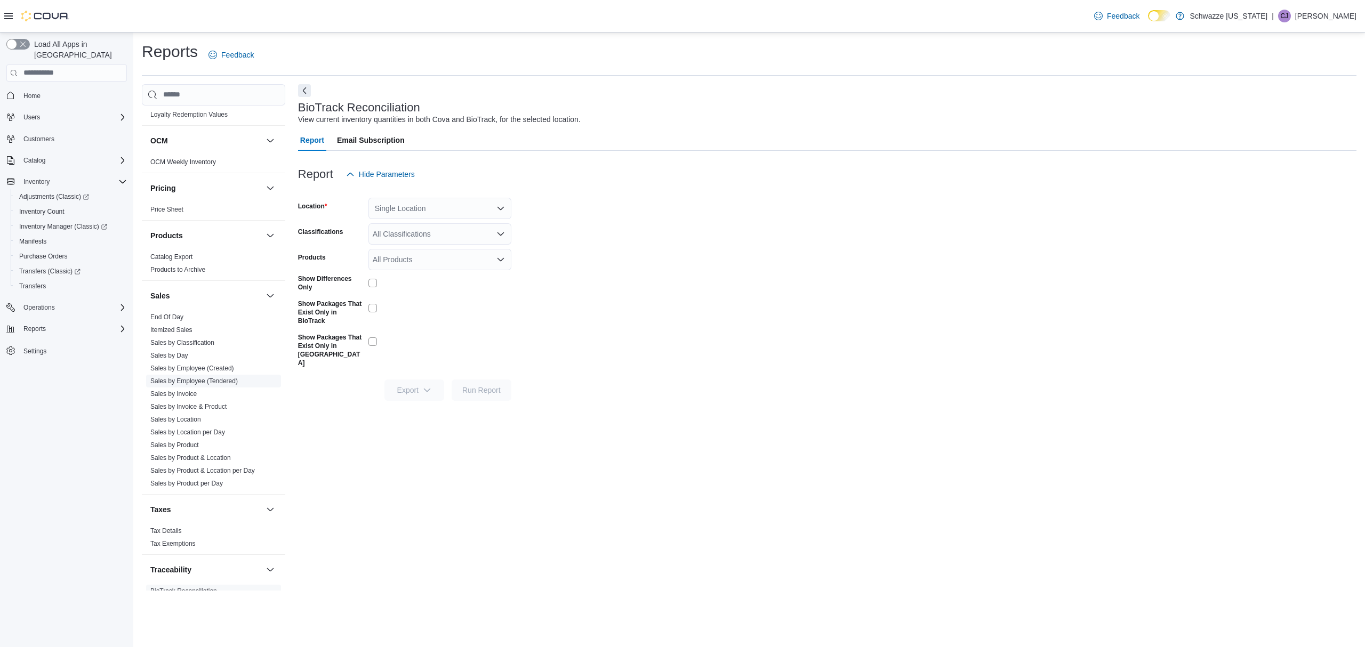
scroll to position [568, 0]
click at [182, 316] on link "End Of Day" at bounding box center [166, 316] width 33 height 7
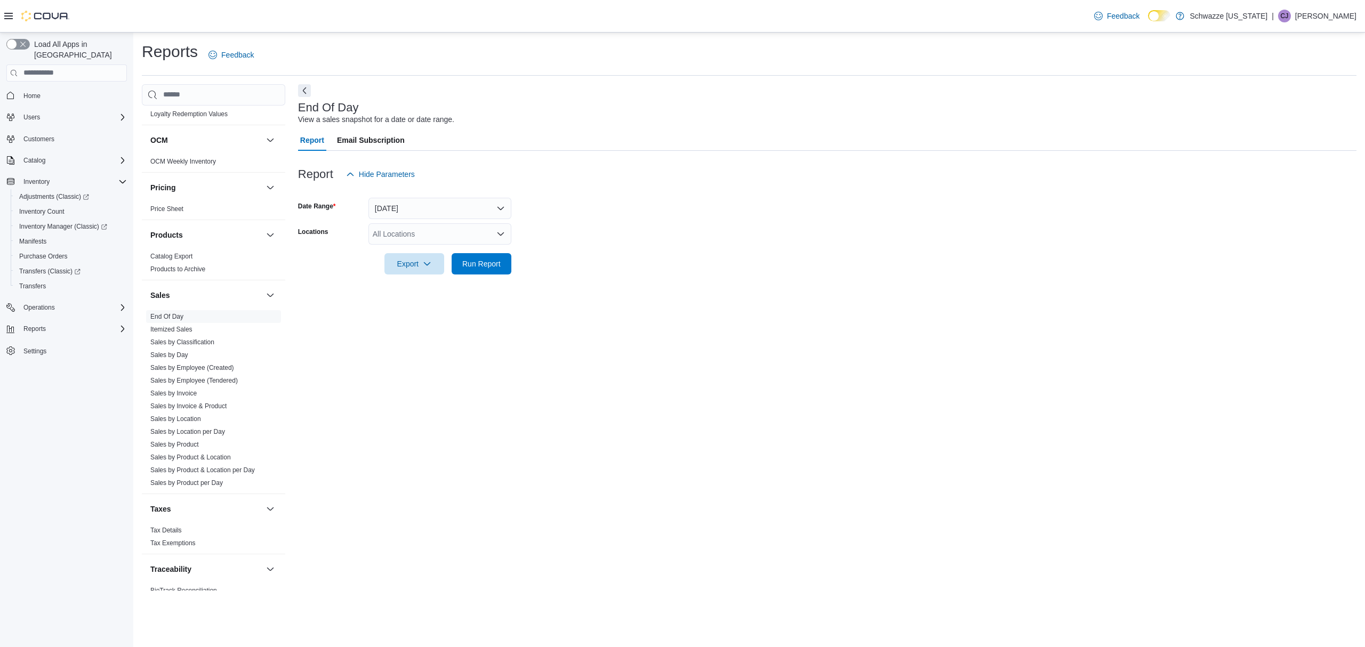
click at [408, 233] on div "All Locations" at bounding box center [439, 233] width 143 height 21
type input "***"
click at [425, 257] on button "SB - [GEOGRAPHIC_DATA]" at bounding box center [439, 252] width 143 height 15
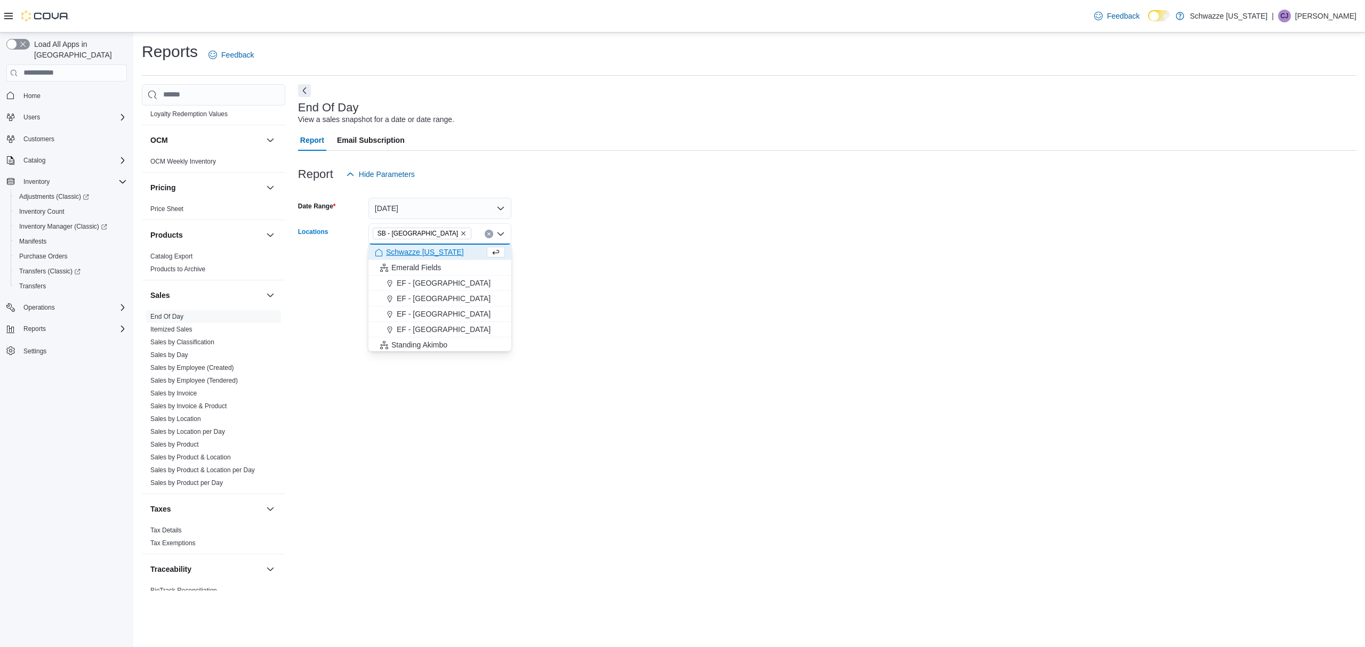
click at [549, 241] on form "Date Range [DATE] Locations SB - [GEOGRAPHIC_DATA] Combo box. Selected. SB - [G…" at bounding box center [827, 230] width 1058 height 90
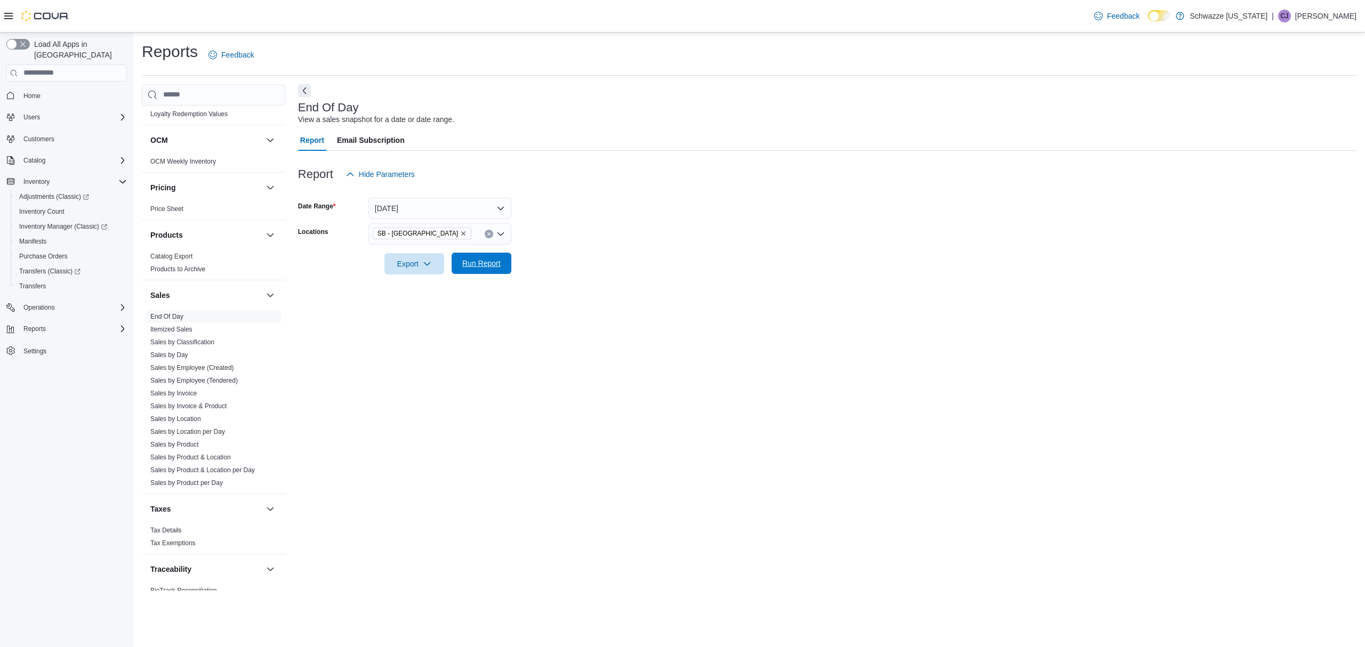
click at [455, 271] on button "Run Report" at bounding box center [482, 263] width 60 height 21
